Goal: Submit feedback/report problem

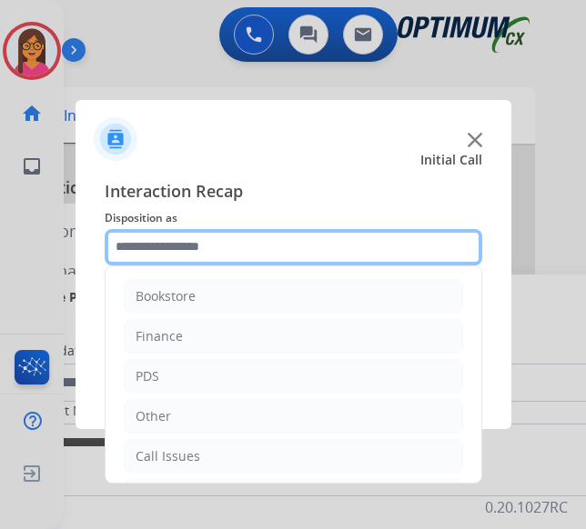
click at [233, 240] on input "text" at bounding box center [294, 247] width 378 height 36
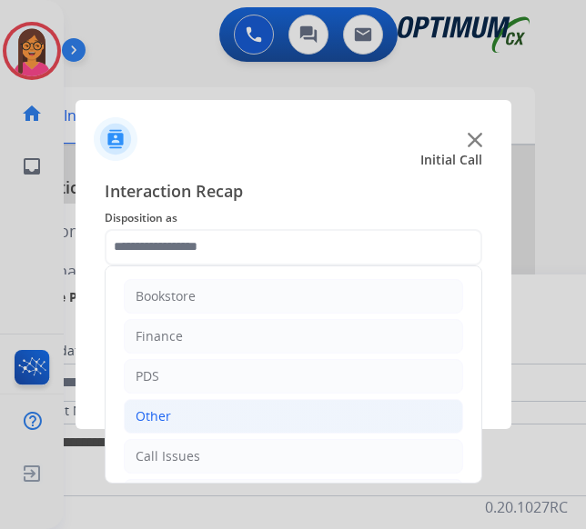
click at [214, 412] on li "Other" at bounding box center [293, 416] width 339 height 35
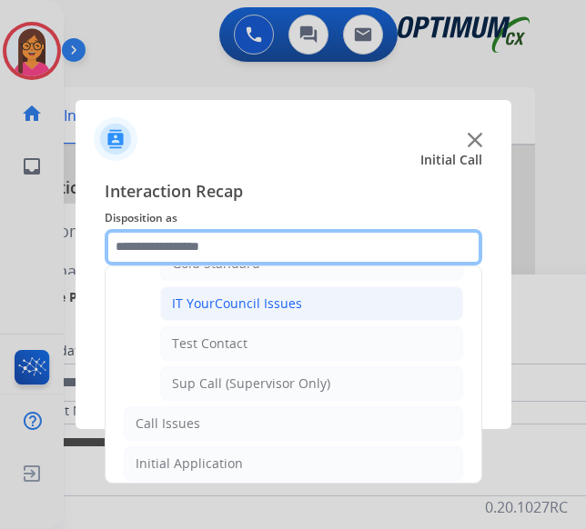
scroll to position [444, 0]
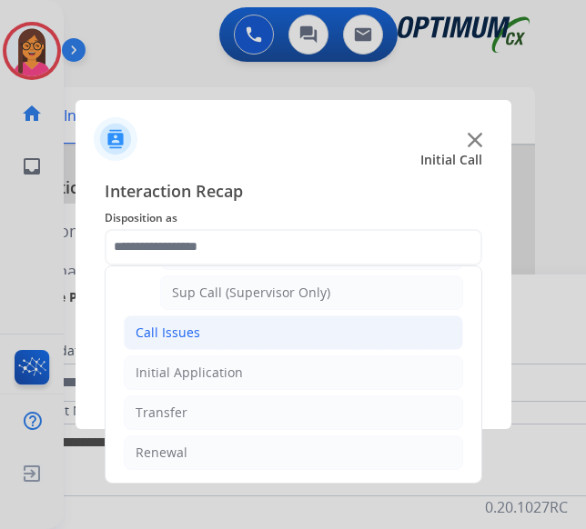
click at [191, 324] on div "Call Issues" at bounding box center [168, 333] width 65 height 18
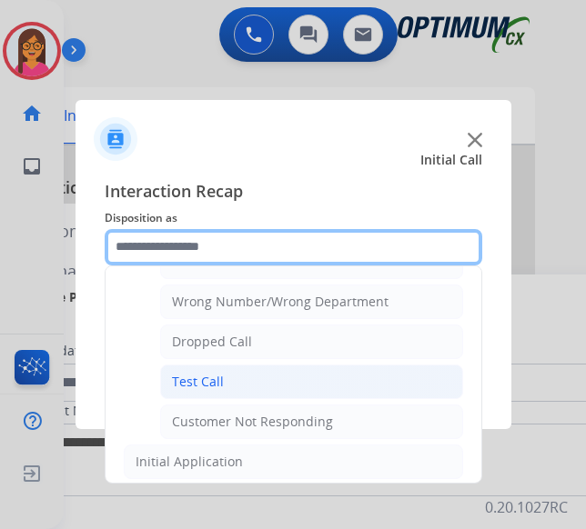
scroll to position [233, 0]
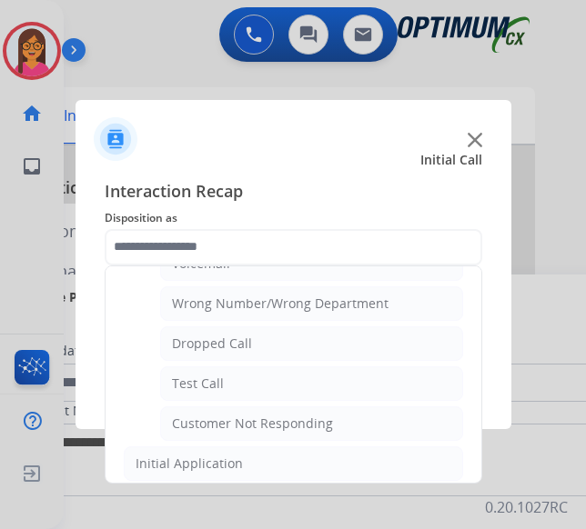
click at [229, 126] on div at bounding box center [294, 132] width 436 height 64
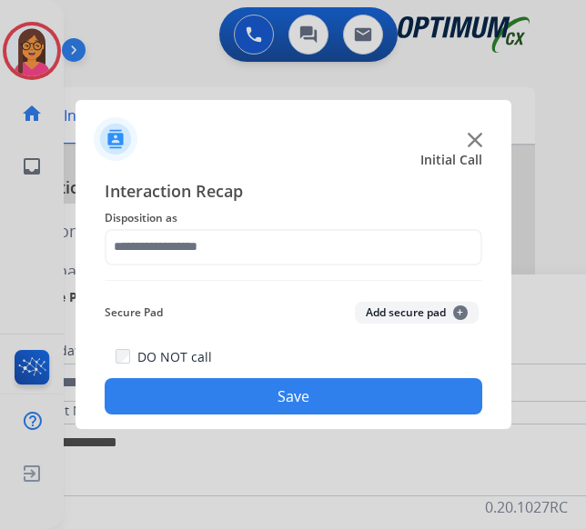
click at [465, 124] on div at bounding box center [294, 132] width 436 height 64
click at [477, 133] on img at bounding box center [475, 140] width 15 height 15
click at [477, 116] on div at bounding box center [294, 132] width 436 height 64
click at [478, 134] on div at bounding box center [294, 132] width 436 height 64
click at [478, 133] on img at bounding box center [475, 140] width 15 height 15
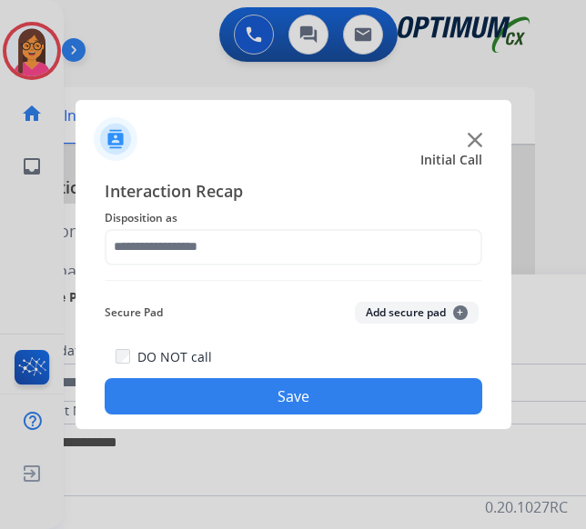
click at [478, 133] on img at bounding box center [475, 140] width 15 height 15
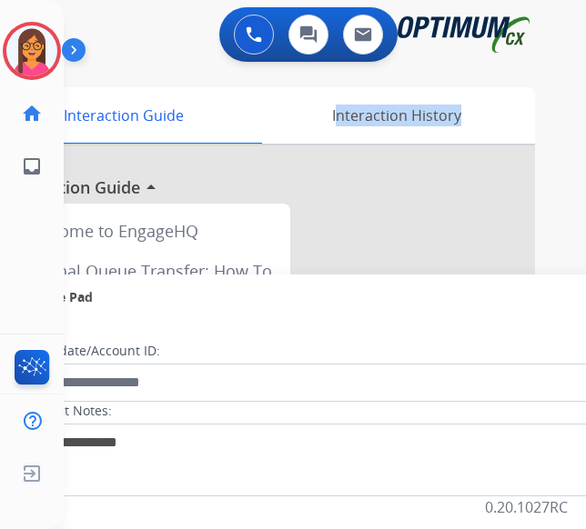
click at [478, 126] on div "Interaction History" at bounding box center [395, 115] width 277 height 56
